Goal: Share content

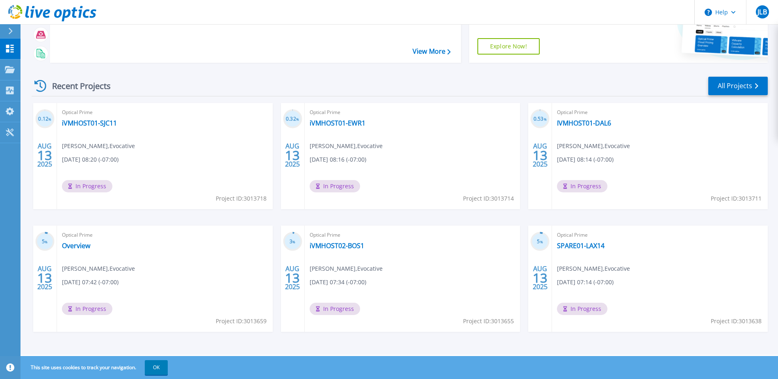
scroll to position [75, 0]
click at [587, 124] on link "IVMHOST01-DAL6" at bounding box center [584, 122] width 54 height 8
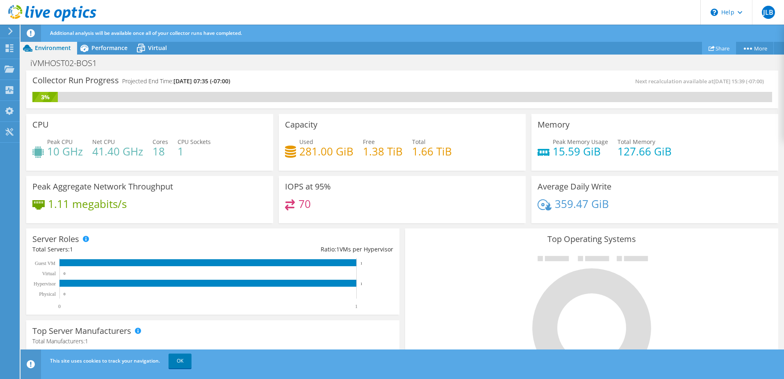
click at [722, 45] on link "Share" at bounding box center [719, 48] width 34 height 13
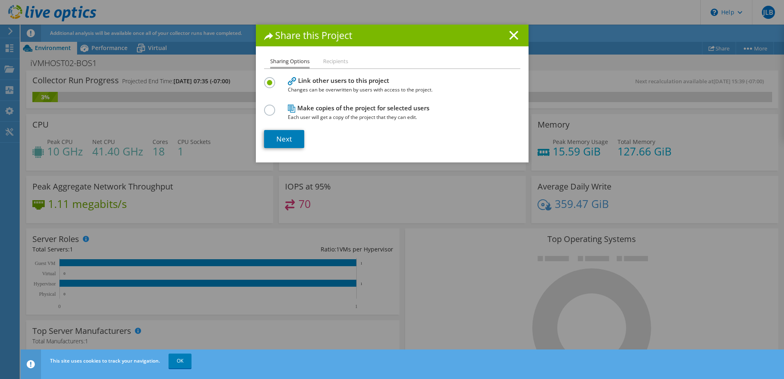
click at [337, 57] on li "Recipients" at bounding box center [335, 62] width 25 height 10
click at [291, 136] on link "Next" at bounding box center [284, 139] width 40 height 18
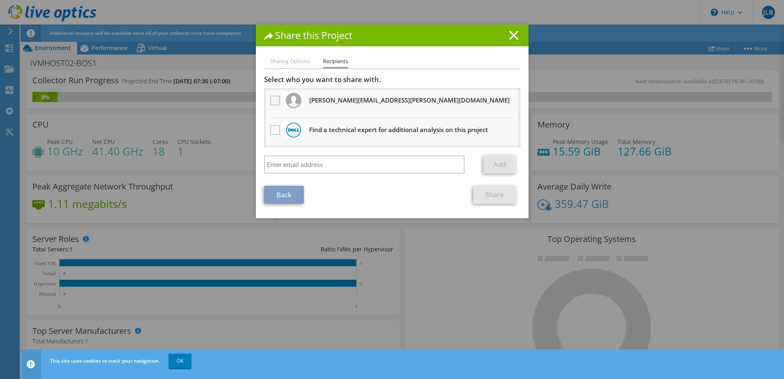
click at [273, 103] on label at bounding box center [276, 101] width 12 height 10
click at [0, 0] on input "checkbox" at bounding box center [0, 0] width 0 height 0
click at [497, 195] on link "Share" at bounding box center [494, 195] width 43 height 18
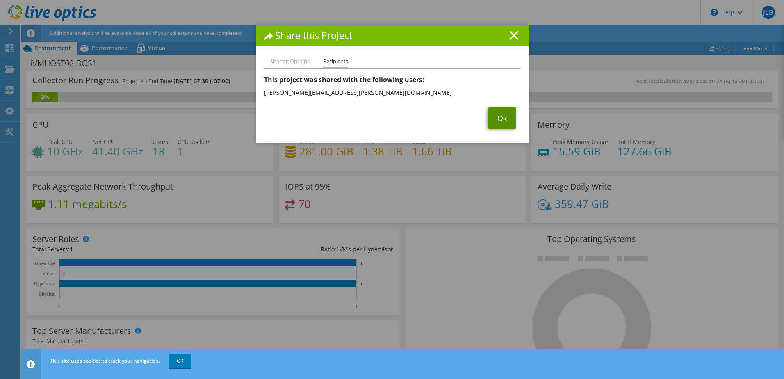
click at [500, 127] on link "Ok" at bounding box center [502, 117] width 28 height 21
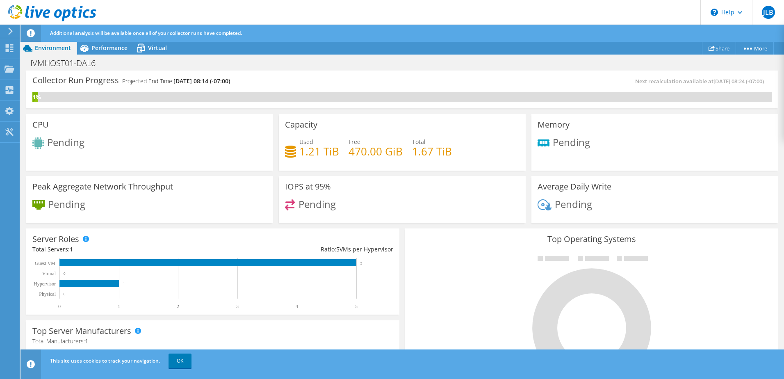
scroll to position [123, 0]
click at [715, 48] on link "Share" at bounding box center [719, 48] width 34 height 13
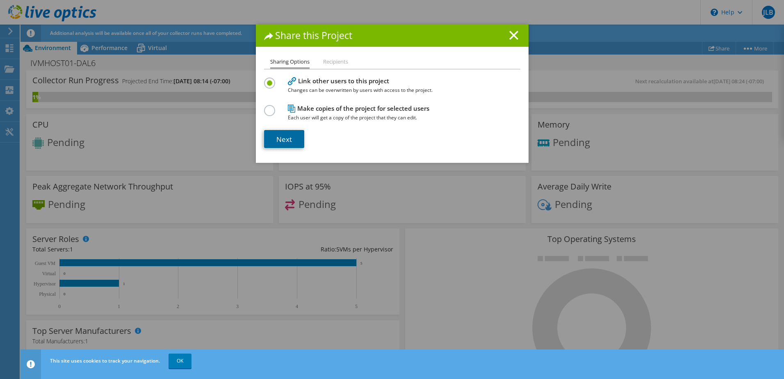
click at [278, 143] on link "Next" at bounding box center [284, 139] width 40 height 18
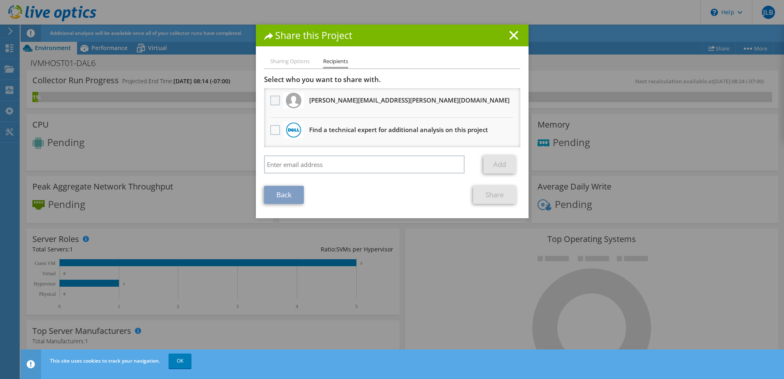
click at [271, 98] on label at bounding box center [276, 101] width 12 height 10
click at [0, 0] on input "checkbox" at bounding box center [0, 0] width 0 height 0
click at [490, 189] on link "Share" at bounding box center [494, 195] width 43 height 18
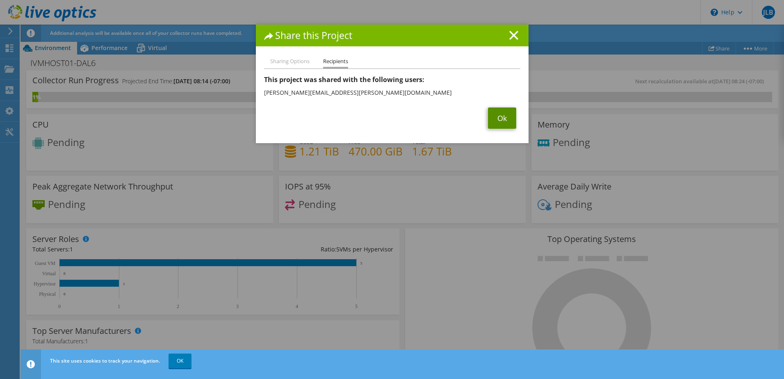
click at [501, 110] on link "Ok" at bounding box center [502, 117] width 28 height 21
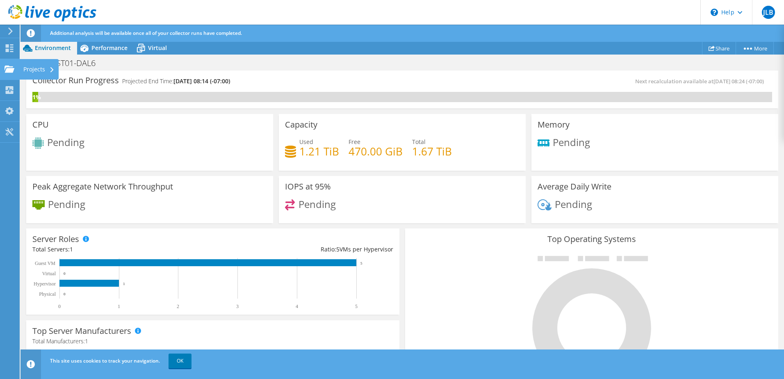
click at [13, 66] on icon at bounding box center [10, 69] width 10 height 8
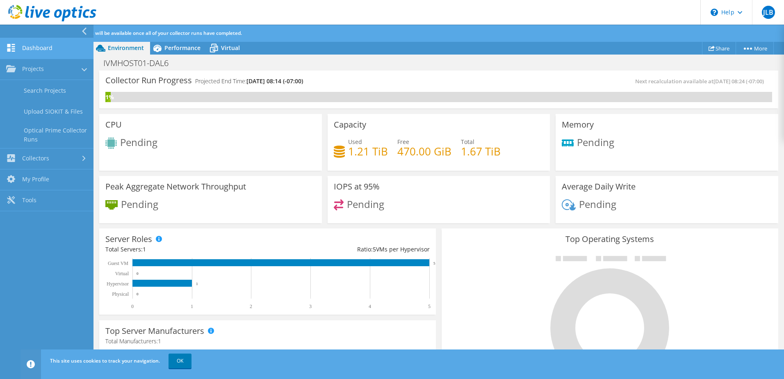
click at [46, 55] on link "Dashboard" at bounding box center [46, 48] width 93 height 21
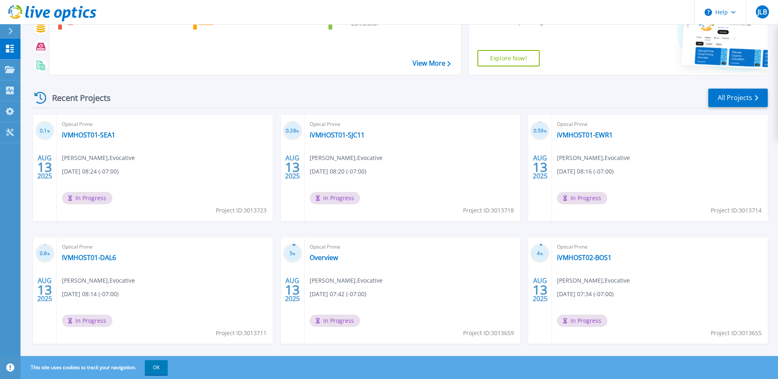
scroll to position [75, 0]
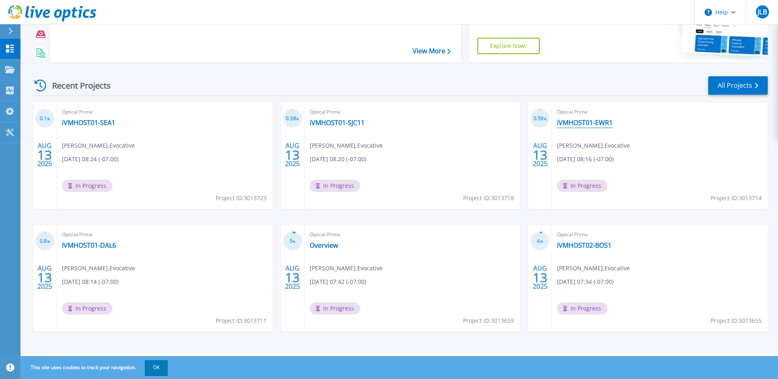
click at [596, 122] on link "iVMHOST01-EWR1" at bounding box center [585, 122] width 56 height 8
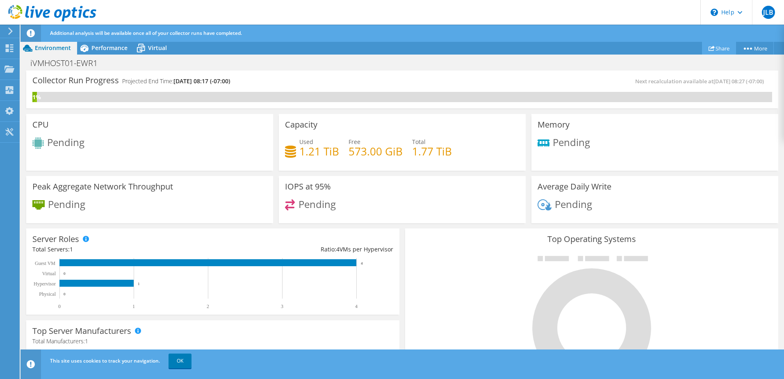
click at [715, 47] on link "Share" at bounding box center [719, 48] width 34 height 13
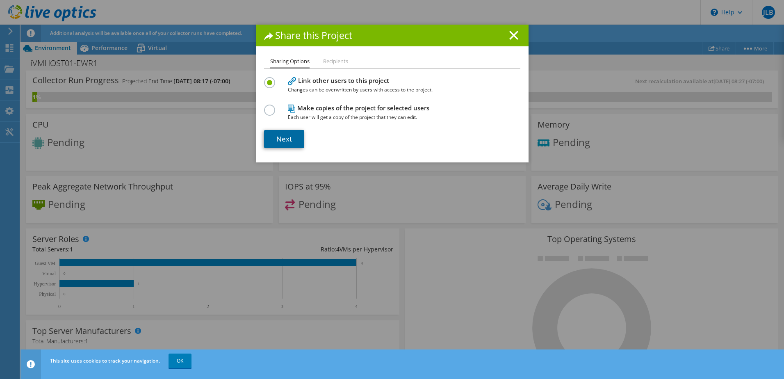
click at [284, 147] on link "Next" at bounding box center [284, 139] width 40 height 18
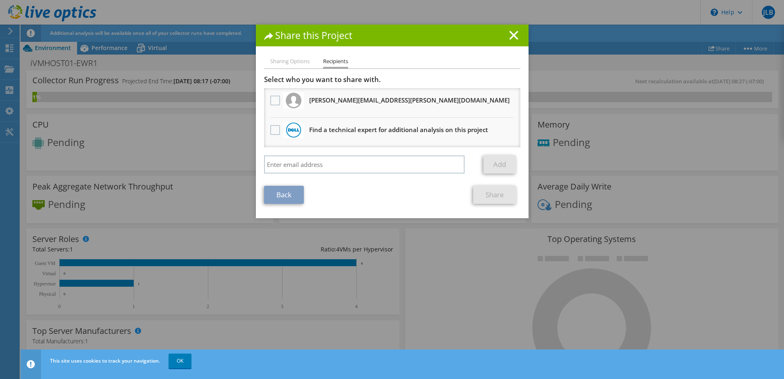
click at [298, 105] on img at bounding box center [294, 101] width 16 height 16
click at [276, 101] on label at bounding box center [276, 101] width 12 height 10
click at [0, 0] on input "checkbox" at bounding box center [0, 0] width 0 height 0
click at [501, 207] on div "Sharing Options Recipients Link other users to this project Changes can be over…" at bounding box center [392, 138] width 273 height 162
click at [494, 197] on link "Share" at bounding box center [494, 195] width 43 height 18
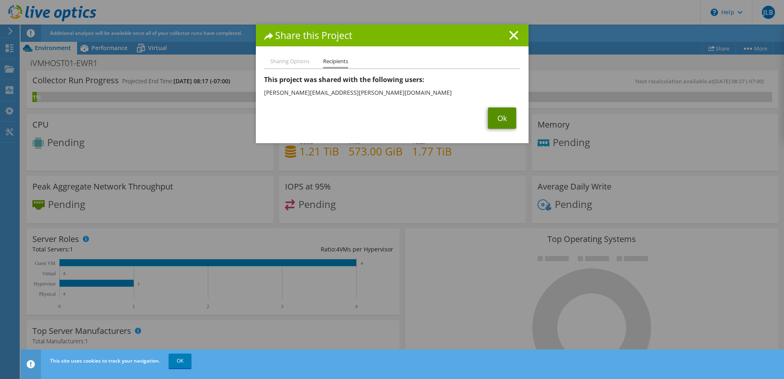
click at [497, 116] on link "Ok" at bounding box center [502, 117] width 28 height 21
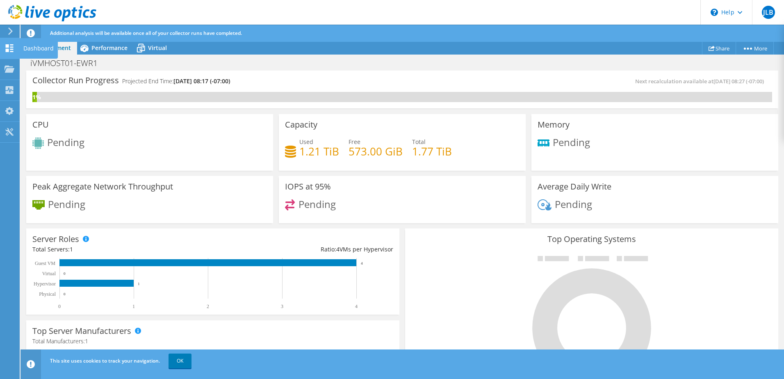
click at [6, 45] on use at bounding box center [10, 48] width 8 height 8
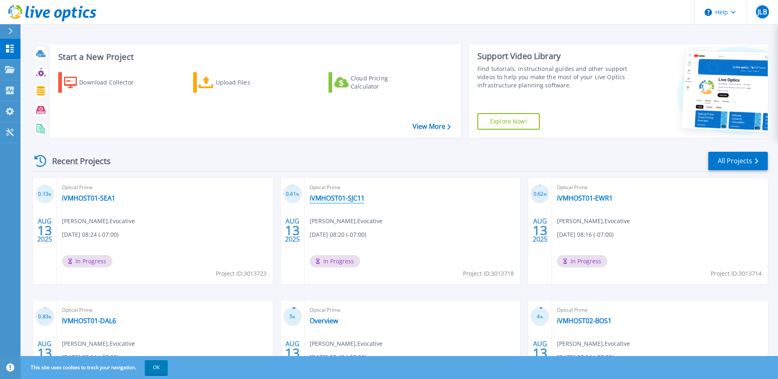
click at [350, 197] on link "iVMHOST01-SJC11" at bounding box center [337, 198] width 55 height 8
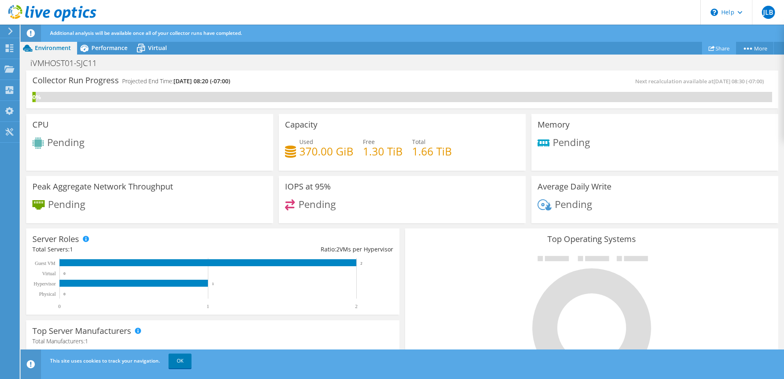
click at [715, 51] on link "Share" at bounding box center [719, 48] width 34 height 13
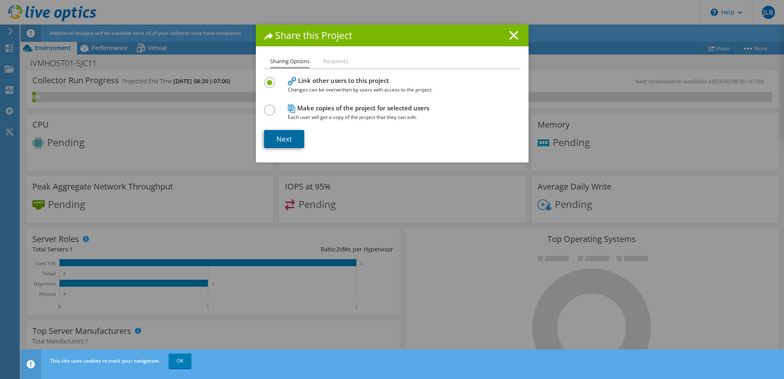
click at [276, 134] on link "Next" at bounding box center [284, 139] width 40 height 18
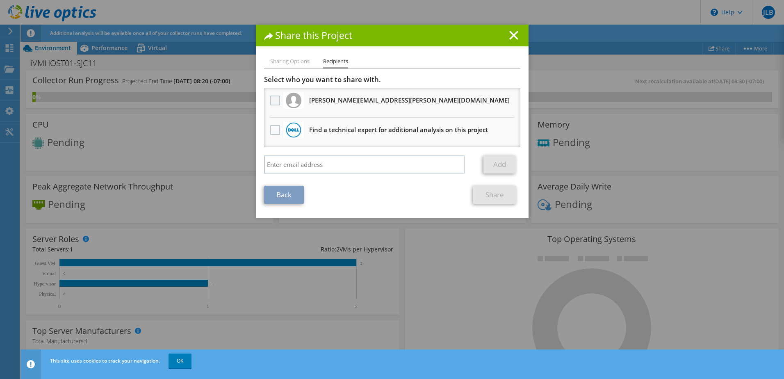
click at [270, 103] on label at bounding box center [276, 101] width 12 height 10
click at [0, 0] on input "checkbox" at bounding box center [0, 0] width 0 height 0
click at [477, 193] on link "Share" at bounding box center [494, 195] width 43 height 18
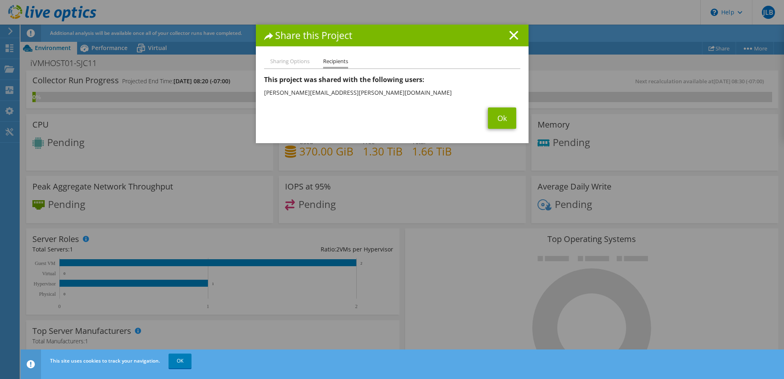
click at [515, 121] on span "Ok" at bounding box center [502, 117] width 36 height 21
click at [505, 124] on link "Ok" at bounding box center [502, 117] width 28 height 21
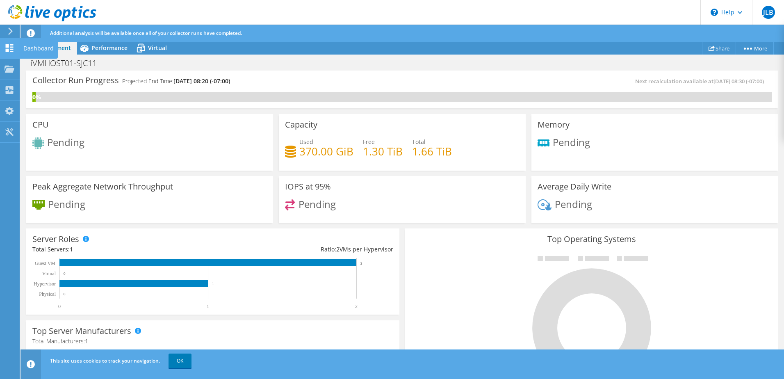
click at [11, 48] on icon at bounding box center [10, 48] width 10 height 8
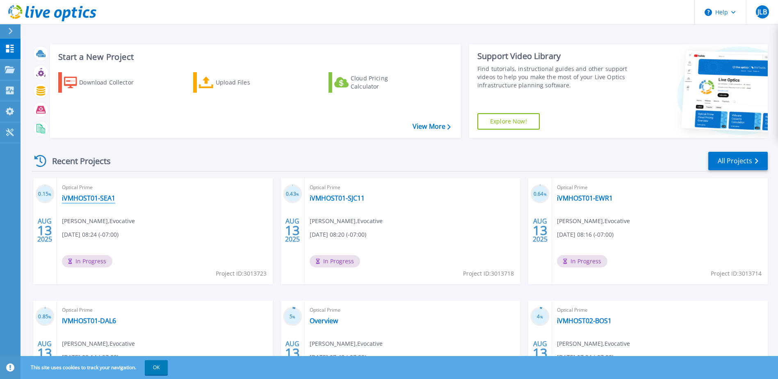
click at [86, 196] on link "iVMHOST01-SEA1" at bounding box center [88, 198] width 53 height 8
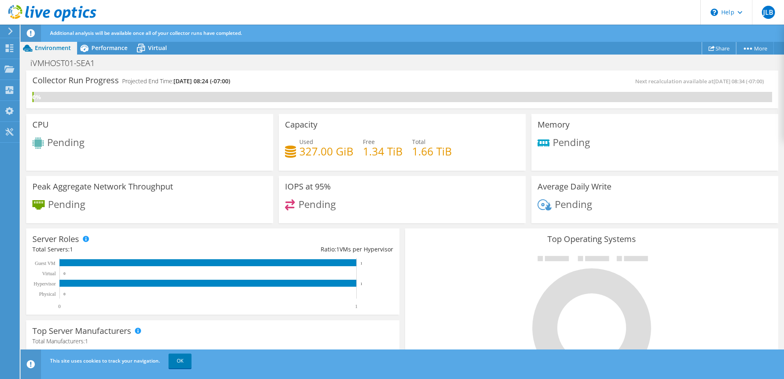
click at [709, 46] on icon at bounding box center [712, 48] width 6 height 6
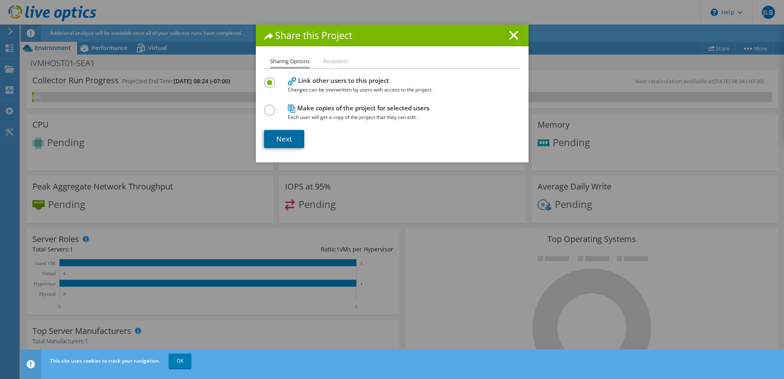
click at [287, 138] on link "Next" at bounding box center [284, 139] width 40 height 18
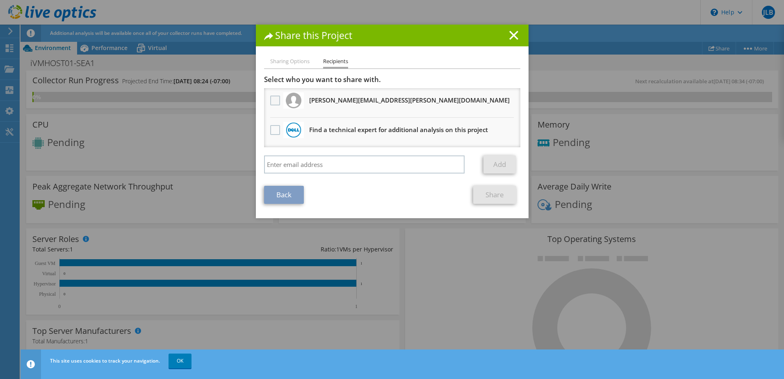
click at [270, 104] on label at bounding box center [276, 101] width 12 height 10
click at [0, 0] on input "checkbox" at bounding box center [0, 0] width 0 height 0
click at [483, 196] on link "Share" at bounding box center [494, 195] width 43 height 18
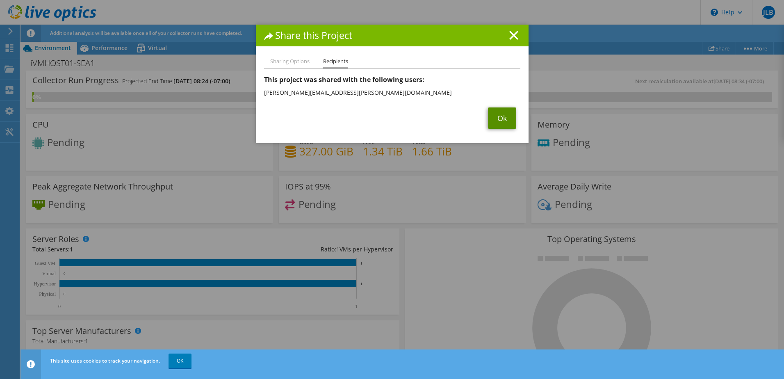
click at [492, 120] on link "Ok" at bounding box center [502, 117] width 28 height 21
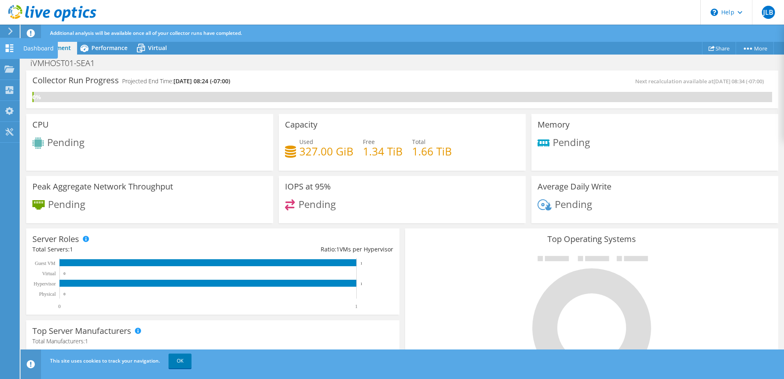
click at [6, 47] on icon at bounding box center [10, 48] width 10 height 8
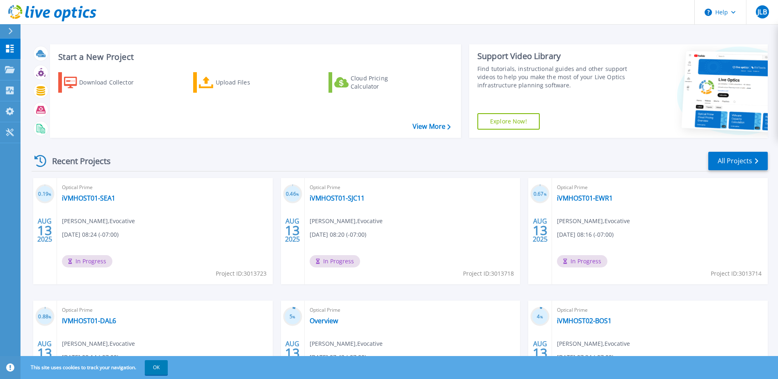
scroll to position [75, 0]
